Goal: Navigation & Orientation: Find specific page/section

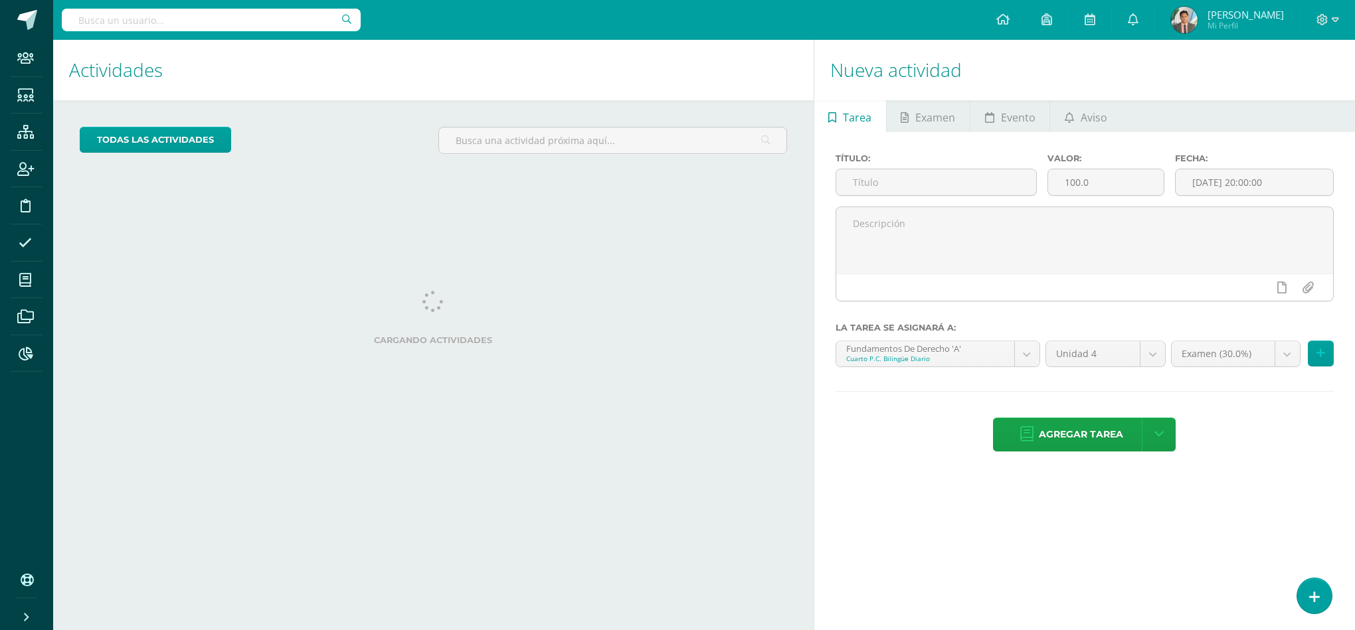
click at [1212, 20] on span "Mi Perfil" at bounding box center [1246, 25] width 76 height 11
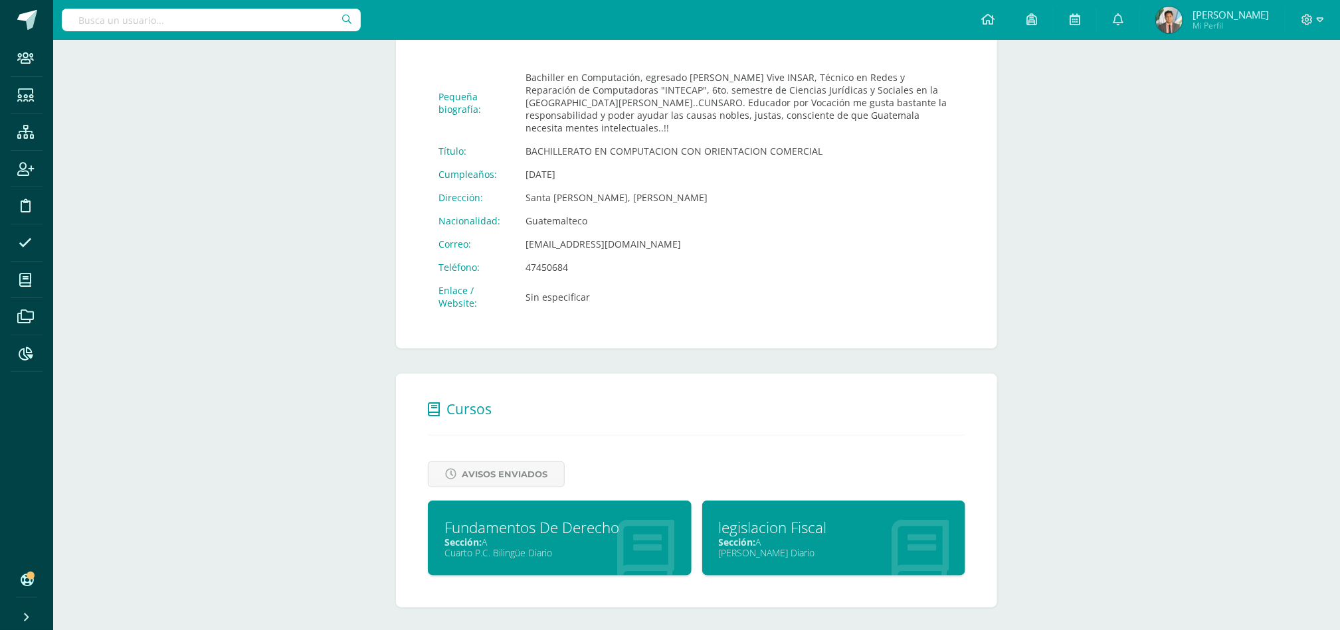
scroll to position [265, 0]
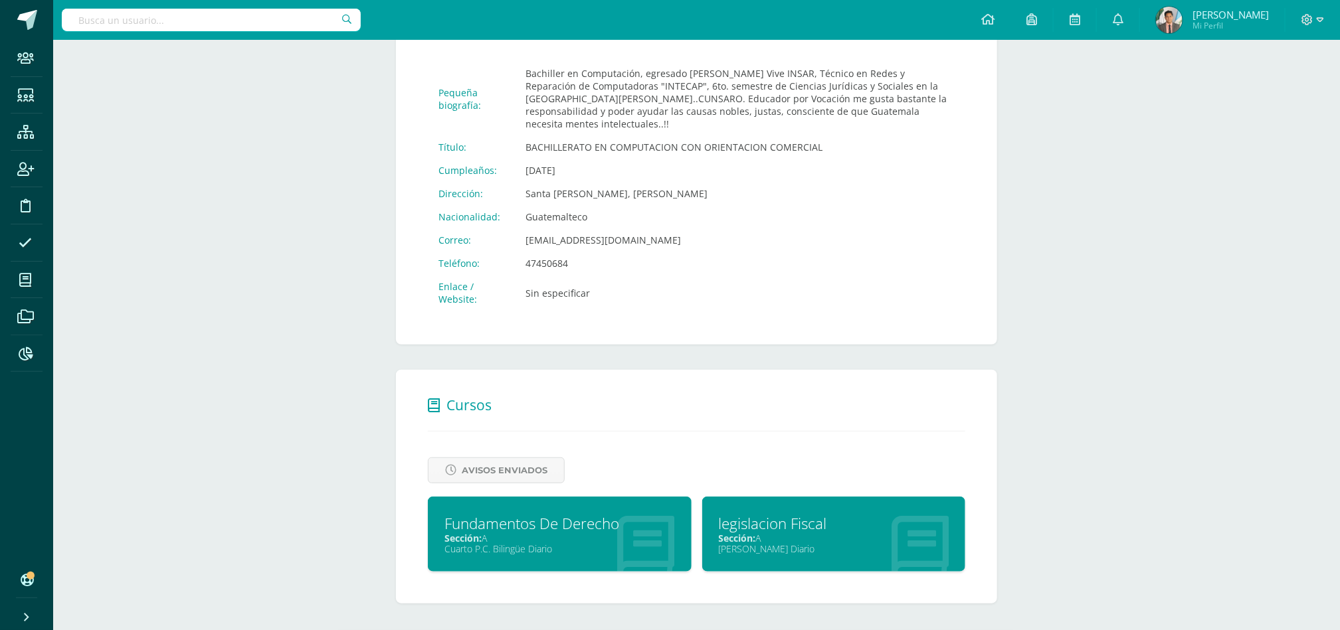
click at [540, 560] on div "Fundamentos De Derecho Sección: A Cuarto P.C. Bilingüe Diario" at bounding box center [560, 534] width 264 height 75
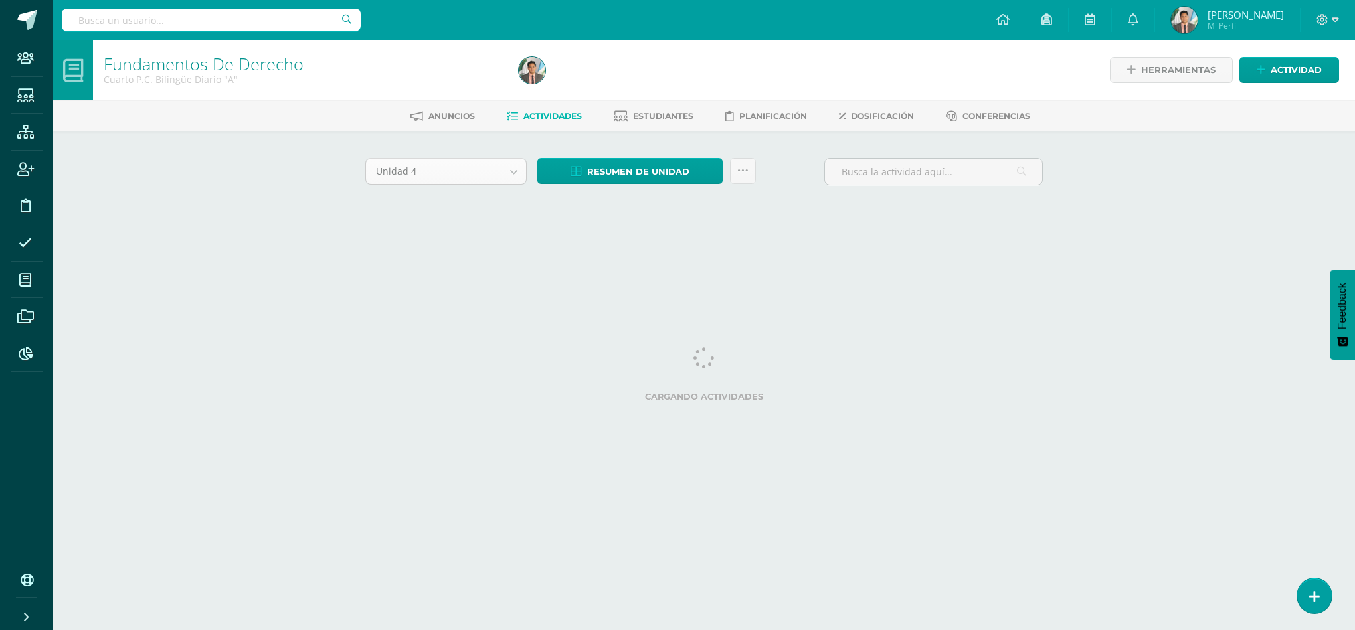
click at [424, 179] on body "Staff Estudiantes Estructura Inscripción Disciplina Asistencia Mis cursos Archi…" at bounding box center [677, 124] width 1355 height 248
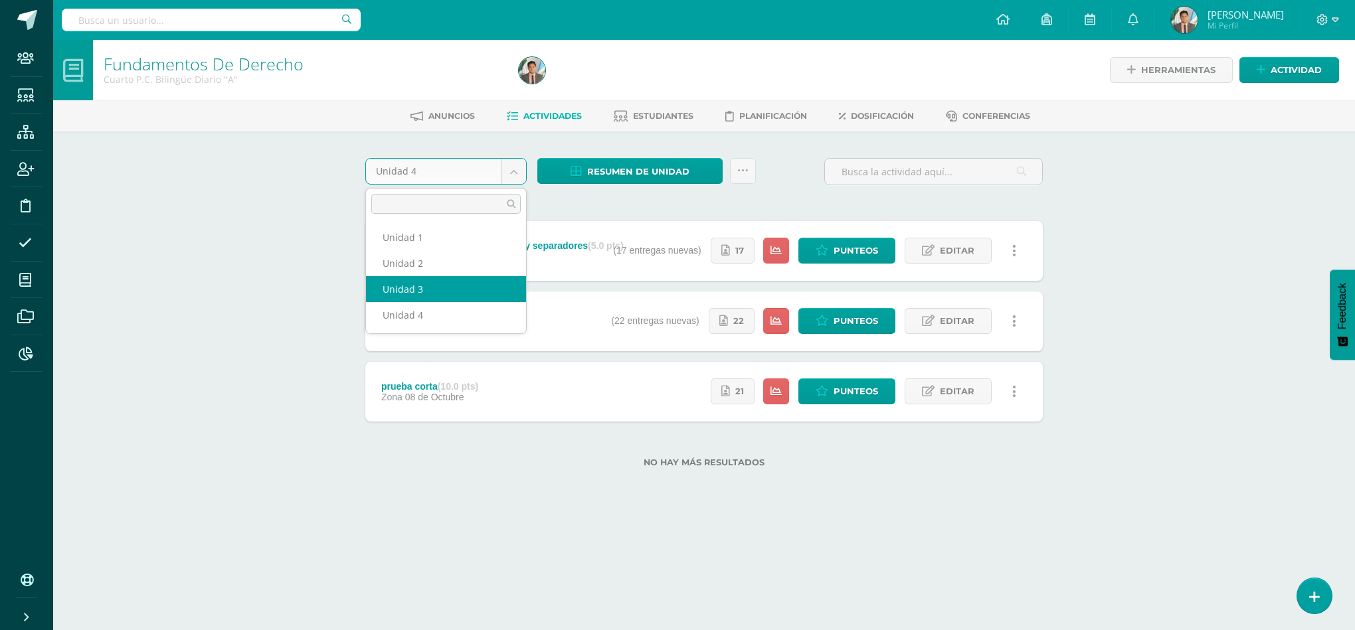
select select "Unidad 3"
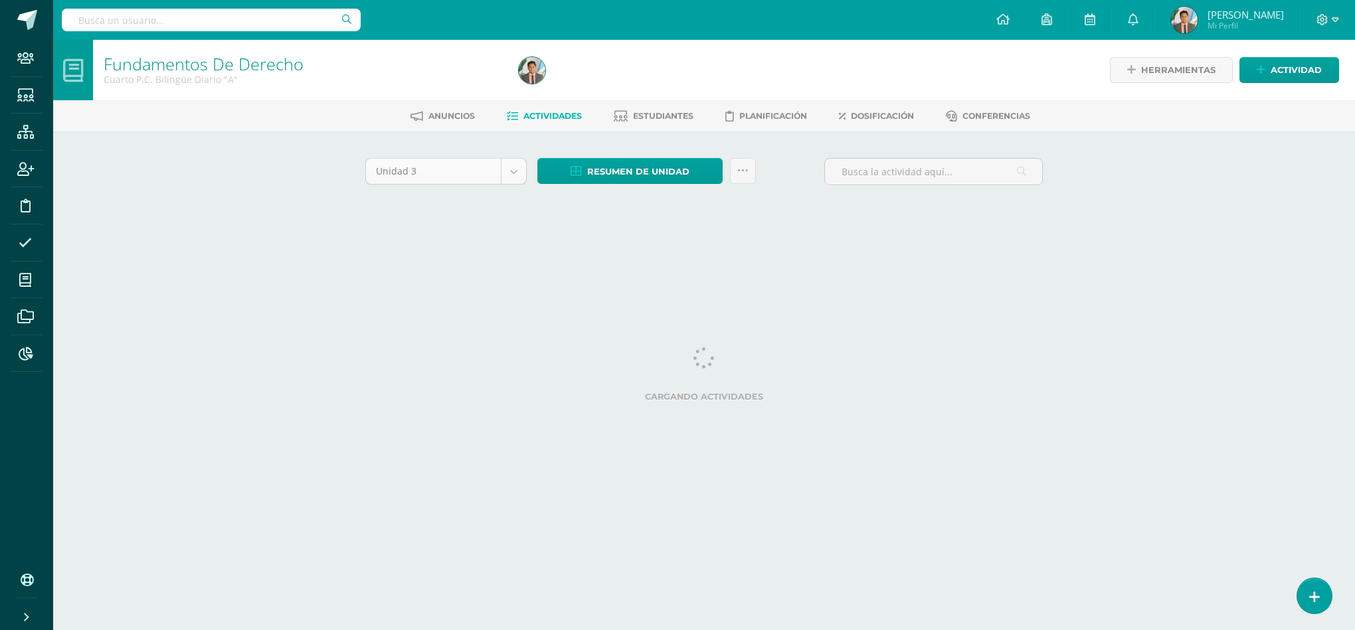
click at [512, 171] on body "Staff Estudiantes Estructura Inscripción Disciplina Asistencia Mis cursos Archi…" at bounding box center [677, 124] width 1355 height 248
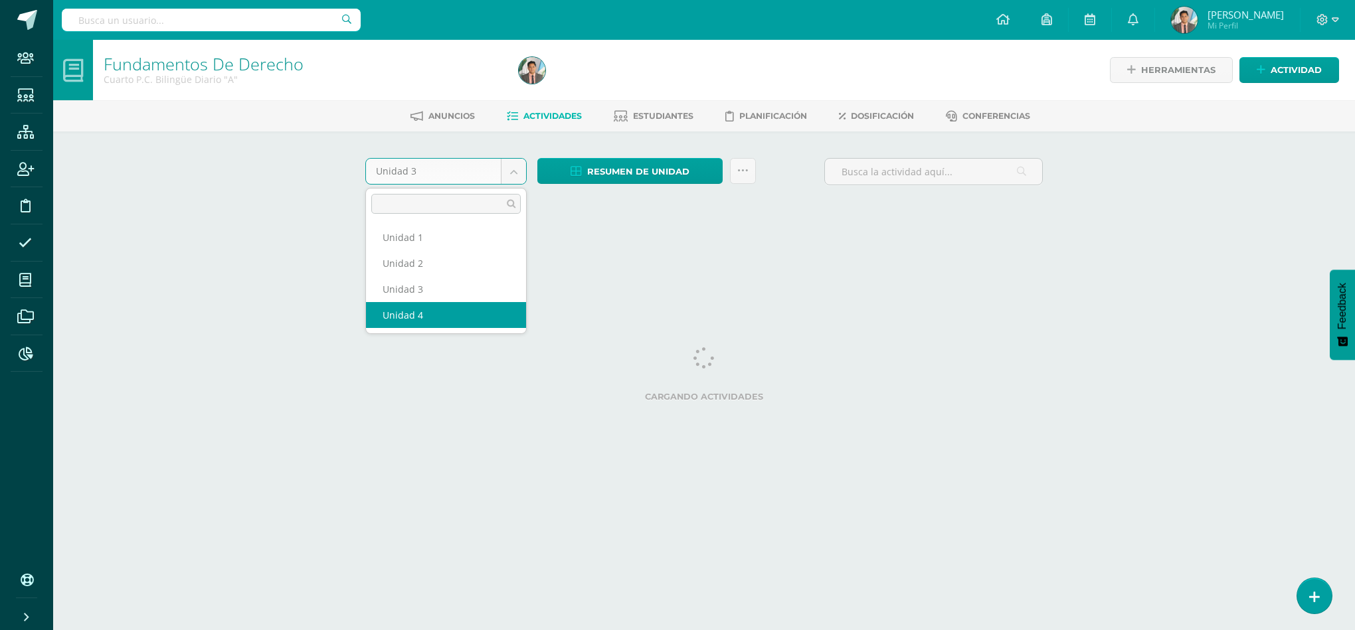
select select "Unidad 4"
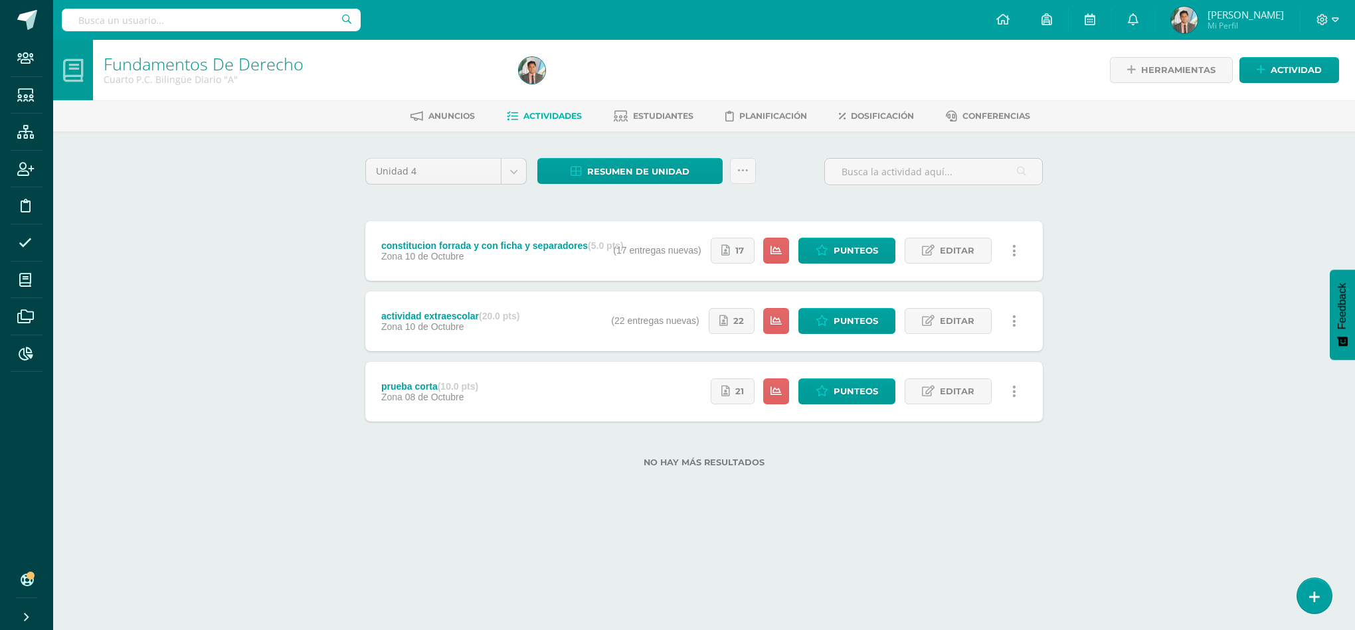
drag, startPoint x: 218, startPoint y: 259, endPoint x: 259, endPoint y: 259, distance: 41.2
click at [218, 259] on div "Fundamentos De Derecho Cuarto P.C. Bilingüe Diario "A" Herramientas Detalle de …" at bounding box center [704, 275] width 1302 height 470
